Goal: Register for event/course

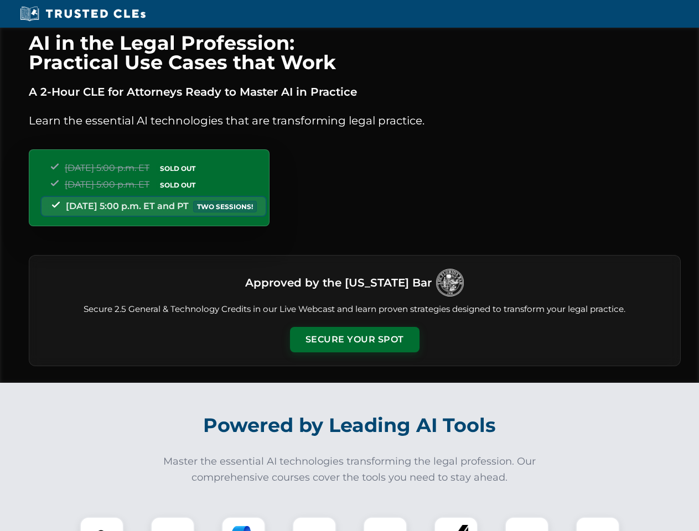
click at [354, 340] on button "Secure Your Spot" at bounding box center [354, 339] width 129 height 25
click at [102, 524] on img at bounding box center [102, 539] width 32 height 32
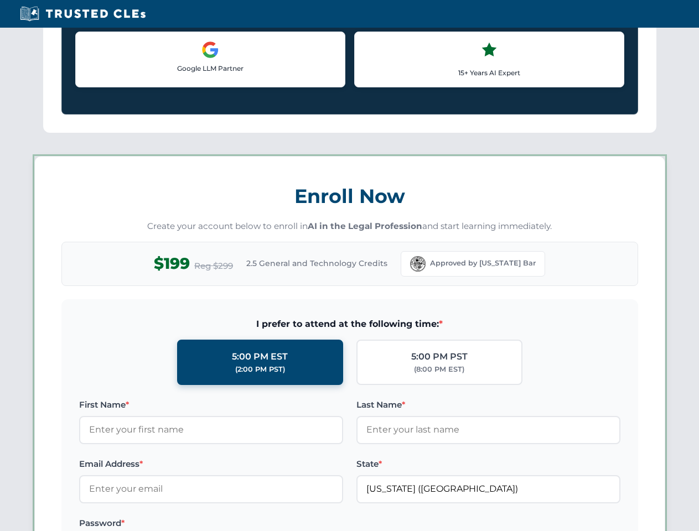
click at [243, 524] on label "Password *" at bounding box center [211, 523] width 264 height 13
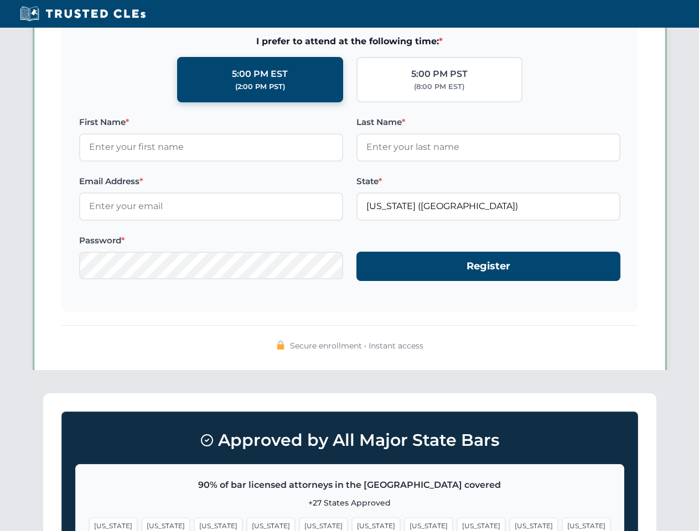
click at [510, 524] on span "[US_STATE]" at bounding box center [534, 526] width 48 height 16
